Goal: Information Seeking & Learning: Find specific fact

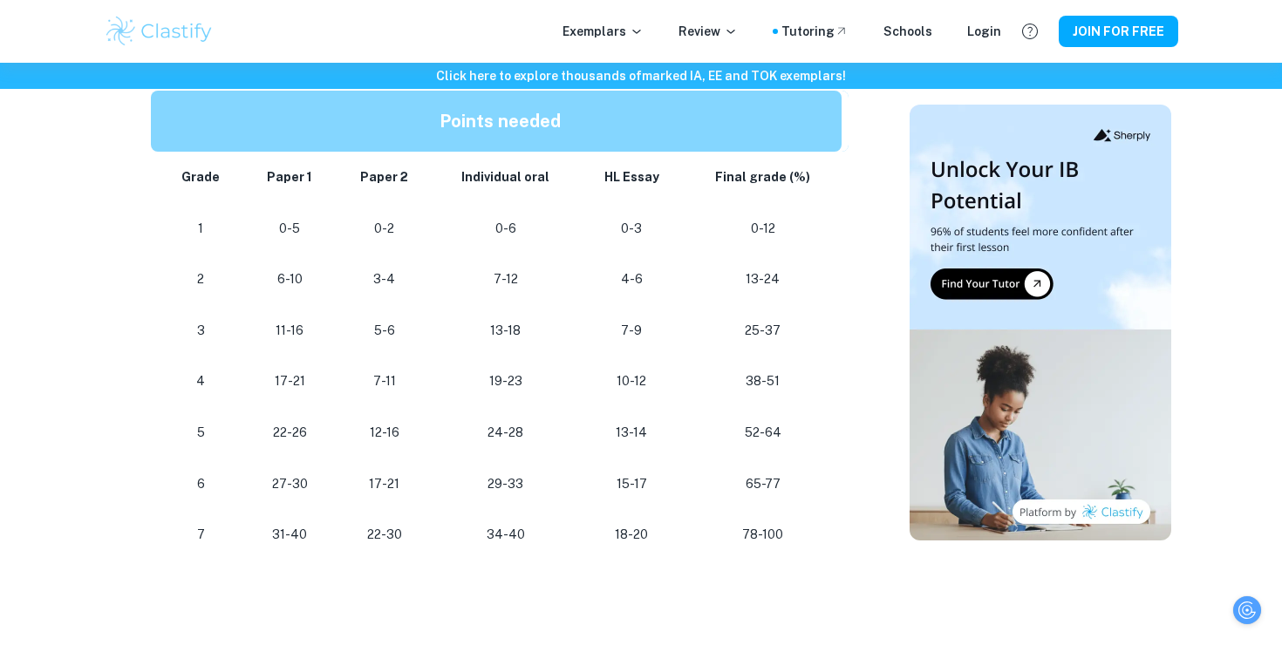
scroll to position [1688, 0]
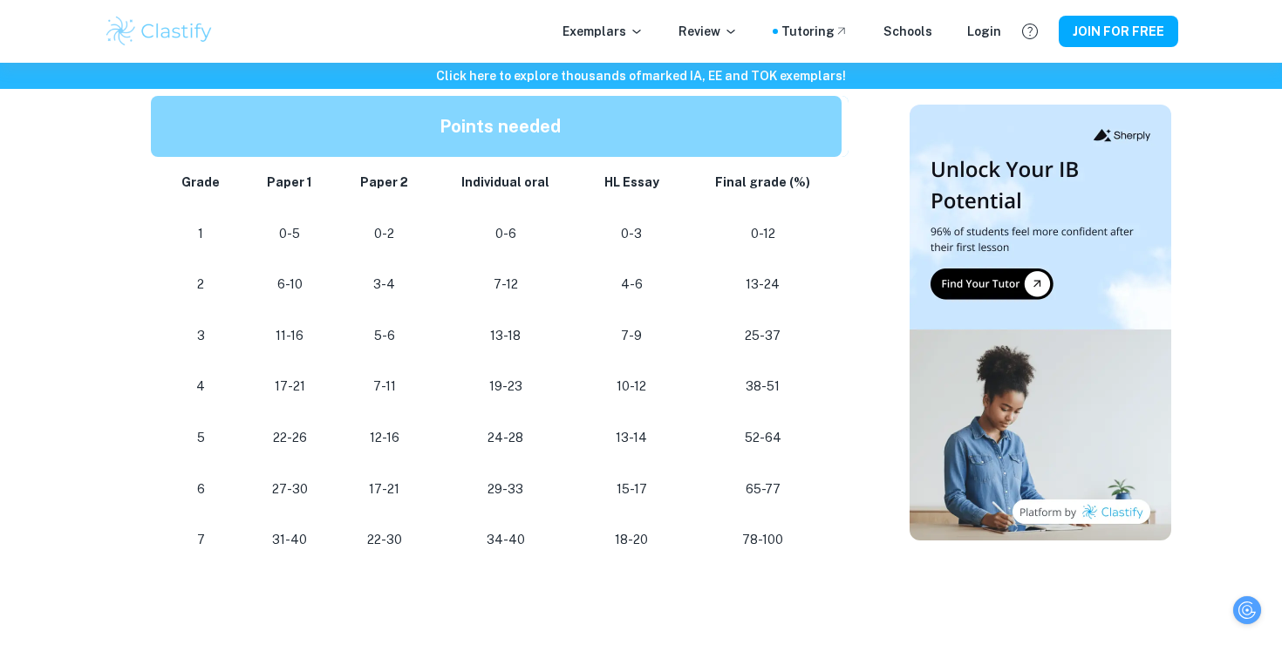
click at [681, 308] on td "4-6" at bounding box center [631, 284] width 105 height 51
click at [705, 309] on td "13-24" at bounding box center [766, 284] width 165 height 51
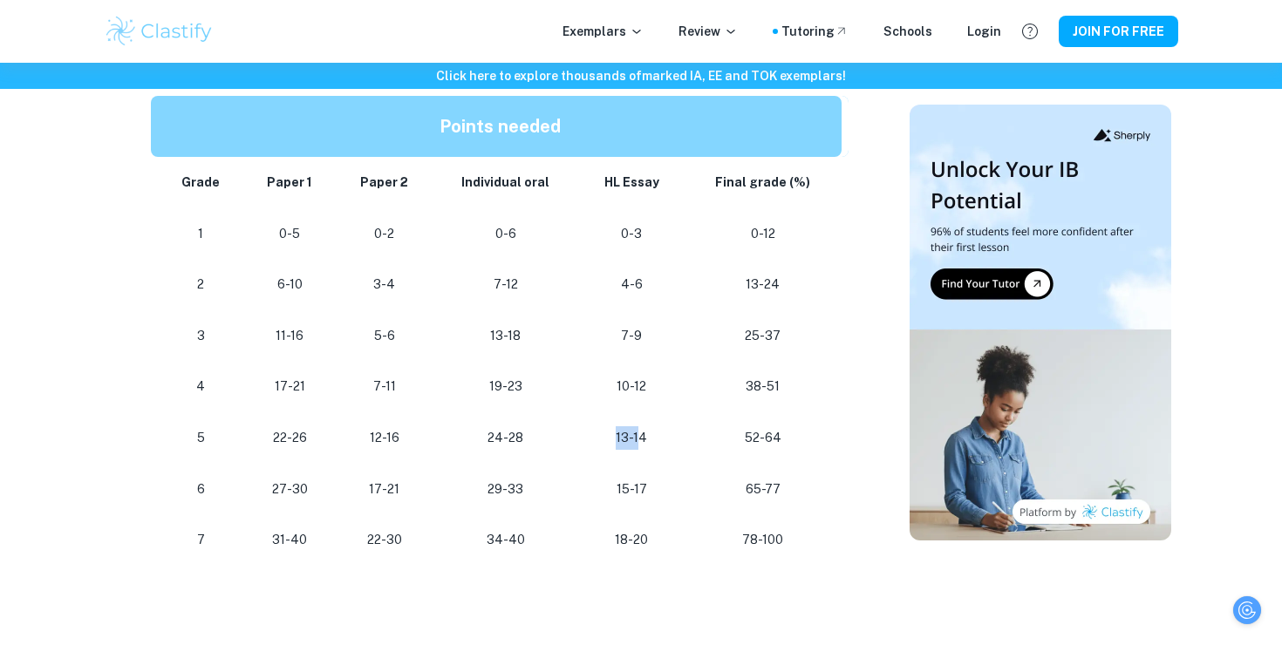
drag, startPoint x: 618, startPoint y: 445, endPoint x: 642, endPoint y: 445, distance: 23.5
click at [642, 445] on p "13-14" at bounding box center [631, 438] width 77 height 24
drag, startPoint x: 609, startPoint y: 392, endPoint x: 676, endPoint y: 392, distance: 66.3
click at [676, 392] on td "10-12" at bounding box center [631, 386] width 105 height 51
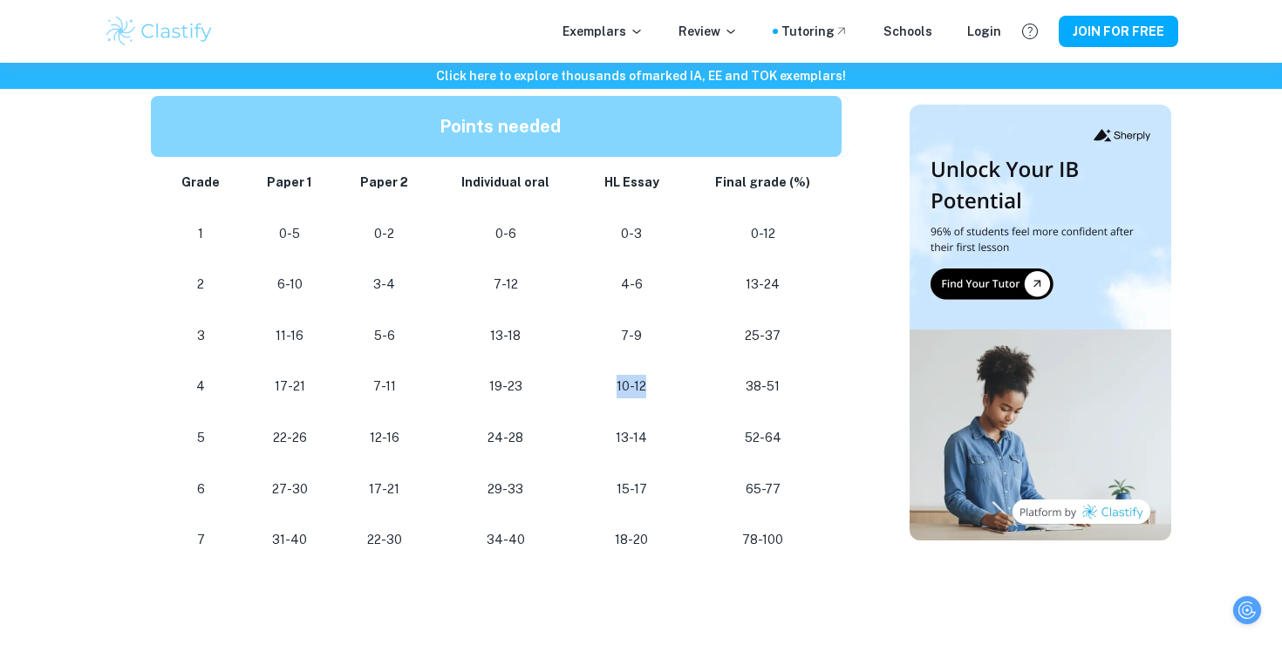
click at [676, 392] on td "10-12" at bounding box center [631, 386] width 105 height 51
drag, startPoint x: 597, startPoint y: 444, endPoint x: 662, endPoint y: 452, distance: 65.0
click at [662, 452] on td "13-14" at bounding box center [631, 437] width 105 height 51
